Goal: Entertainment & Leisure: Consume media (video, audio)

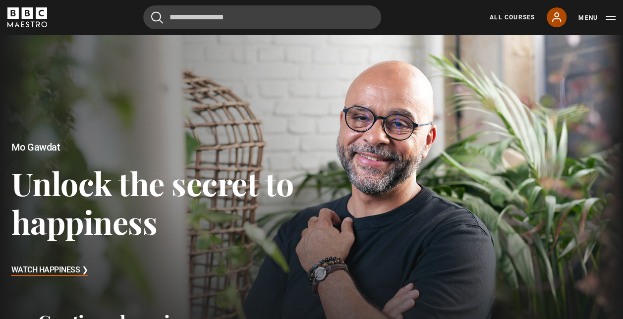
click at [553, 20] on icon at bounding box center [557, 17] width 8 height 9
click at [611, 18] on button "Menu" at bounding box center [597, 18] width 37 height 10
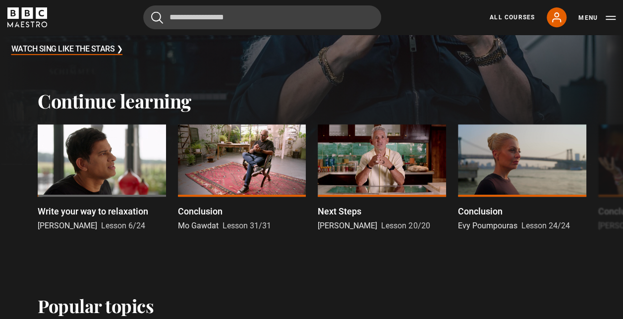
scroll to position [230, 0]
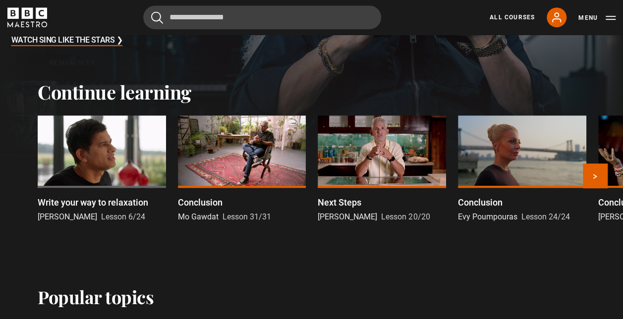
click at [88, 145] on div at bounding box center [102, 152] width 128 height 72
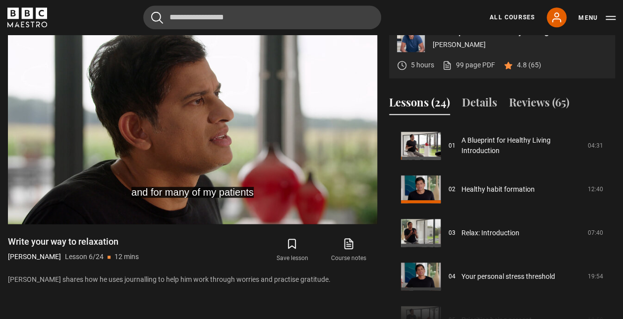
scroll to position [55, 0]
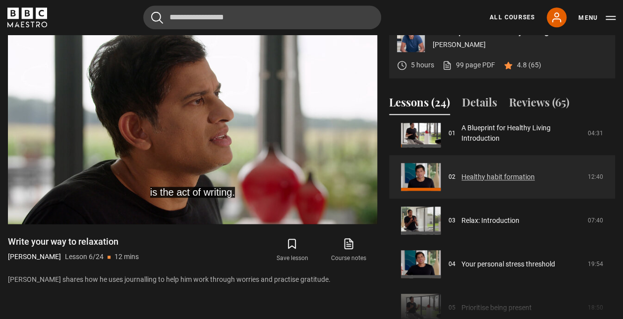
click at [462, 182] on link "Healthy habit formation" at bounding box center [498, 177] width 73 height 10
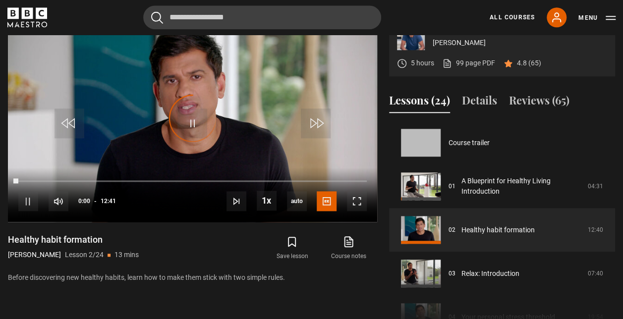
scroll to position [44, 0]
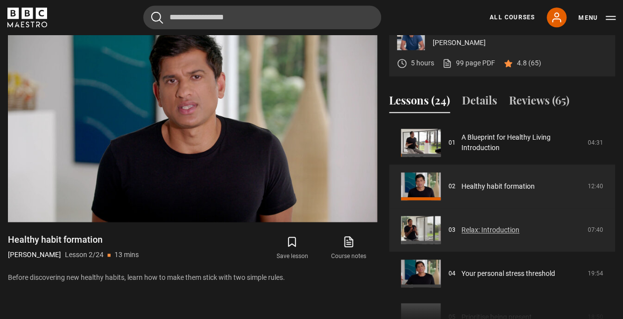
click at [474, 236] on link "Relax: Introduction" at bounding box center [491, 230] width 58 height 10
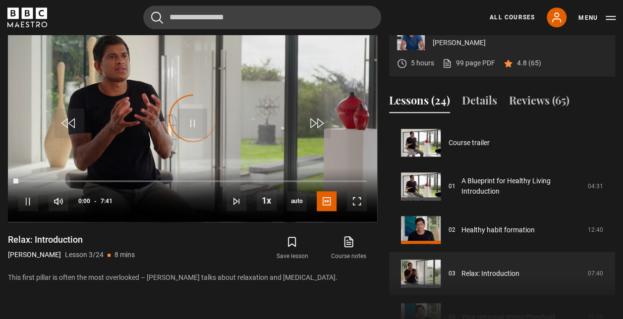
scroll to position [87, 0]
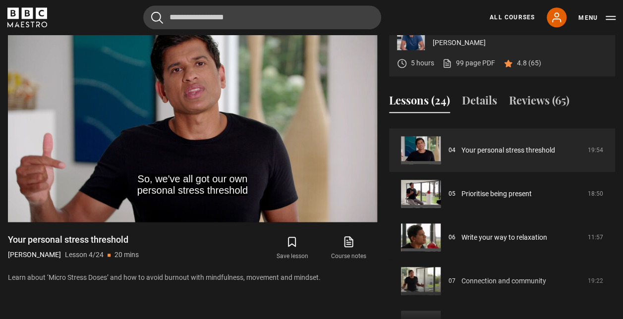
scroll to position [160, 0]
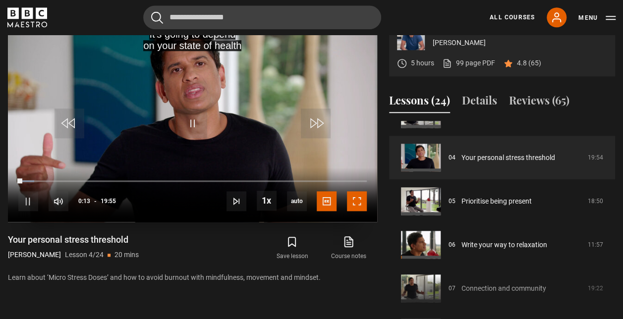
click at [353, 211] on span "Video Player" at bounding box center [357, 201] width 20 height 20
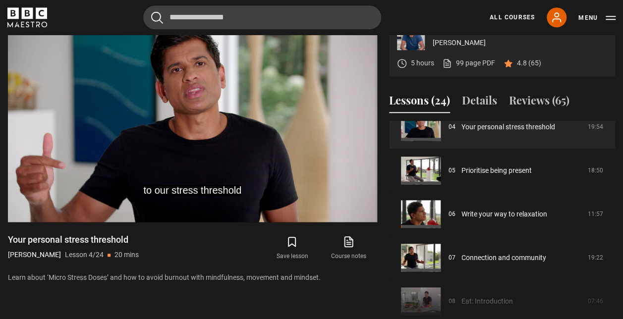
scroll to position [187, 0]
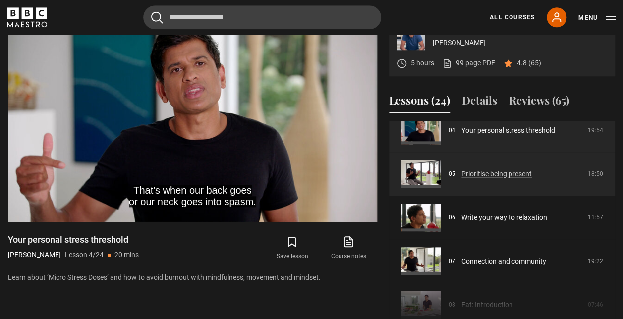
click at [462, 179] on link "Prioritise being present" at bounding box center [497, 174] width 70 height 10
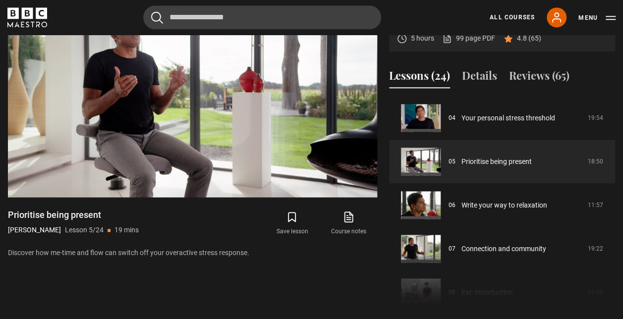
scroll to position [447, 0]
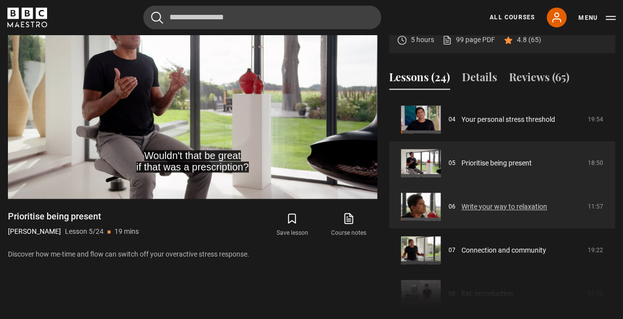
click at [496, 212] on link "Write your way to relaxation" at bounding box center [505, 207] width 86 height 10
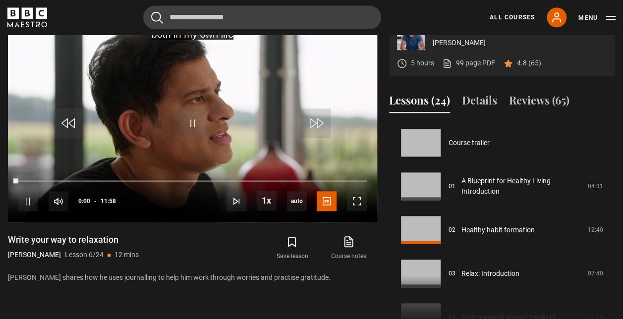
scroll to position [218, 0]
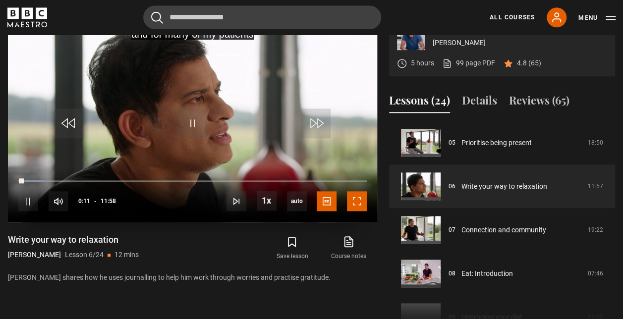
click at [355, 211] on span "Video Player" at bounding box center [357, 201] width 20 height 20
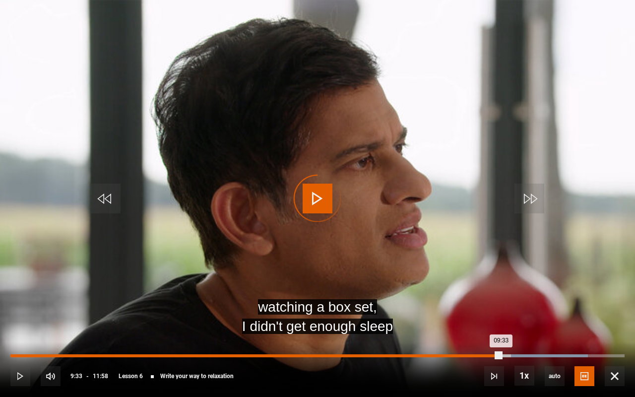
click at [501, 319] on div "Loaded : 94.01% 09:33 09:33" at bounding box center [317, 355] width 614 height 3
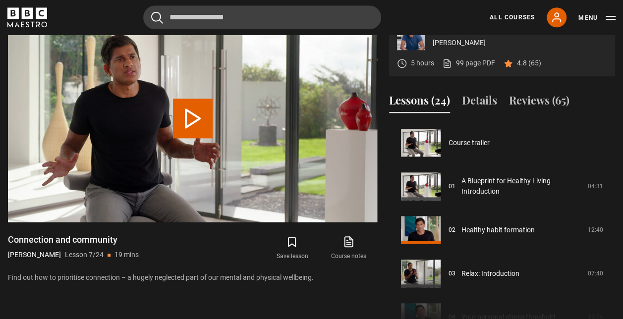
scroll to position [262, 0]
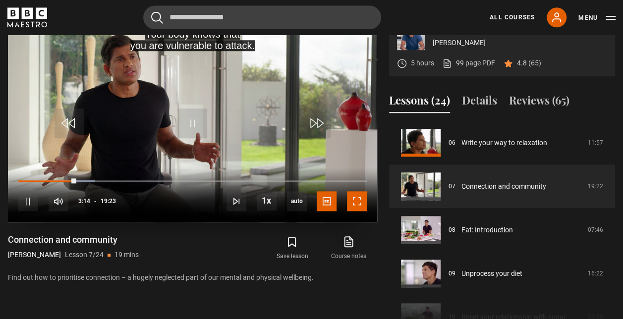
click at [362, 211] on span "Video Player" at bounding box center [357, 201] width 20 height 20
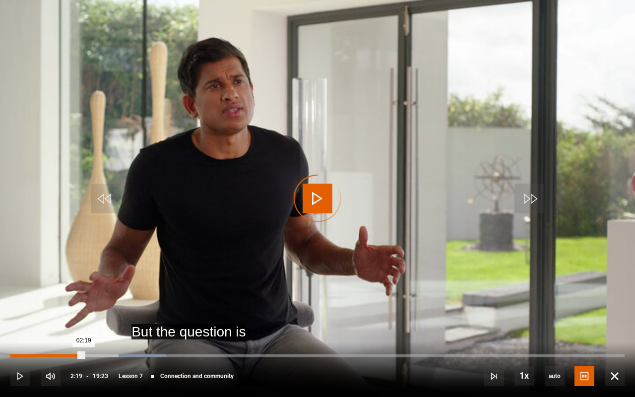
click at [83, 319] on div "Loaded : 25.37% 02:19 02:19" at bounding box center [317, 355] width 614 height 3
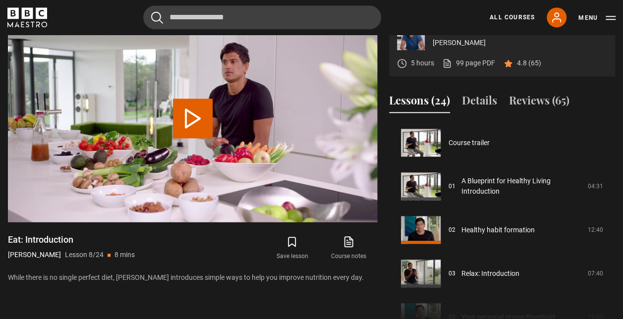
scroll to position [305, 0]
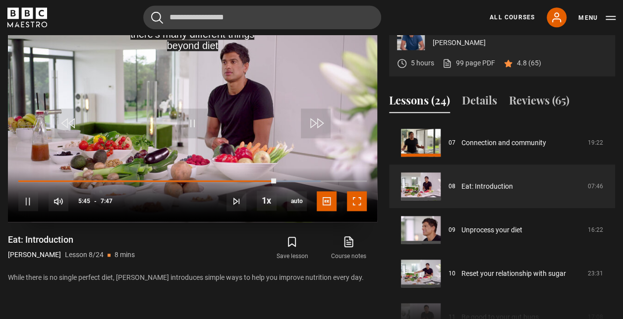
click at [364, 211] on span "Video Player" at bounding box center [357, 201] width 20 height 20
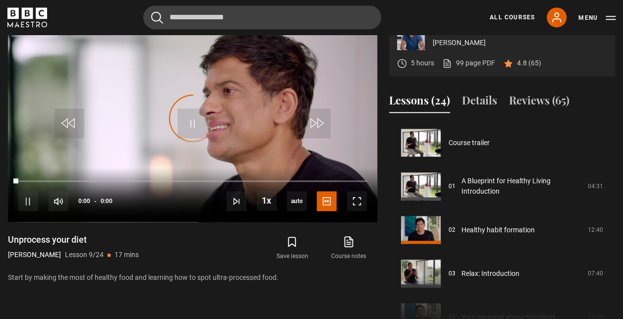
scroll to position [349, 0]
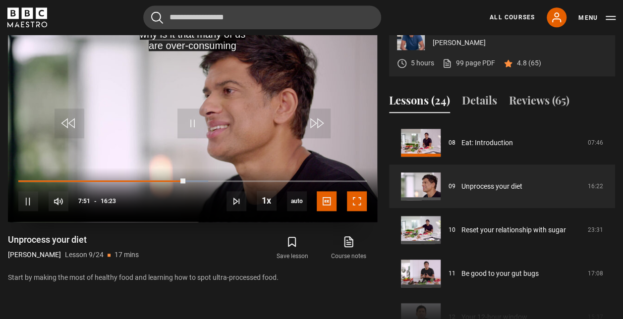
click at [359, 211] on span "Video Player" at bounding box center [357, 201] width 20 height 20
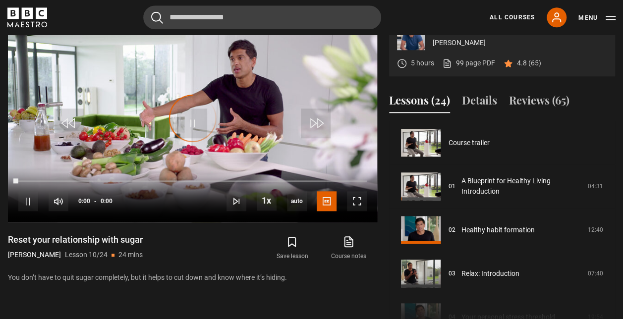
scroll to position [393, 0]
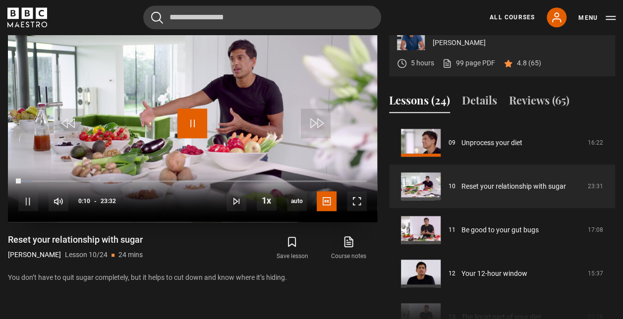
click at [198, 138] on span "Video Player" at bounding box center [192, 124] width 30 height 30
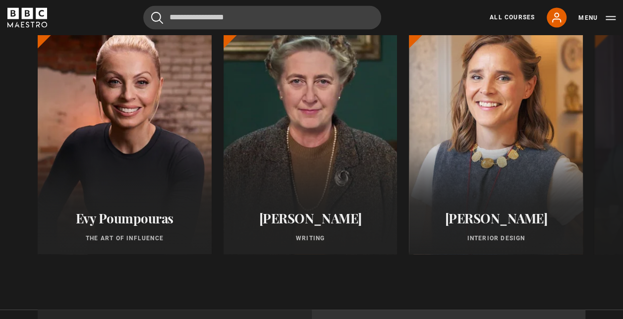
scroll to position [836, 0]
